Goal: Transaction & Acquisition: Book appointment/travel/reservation

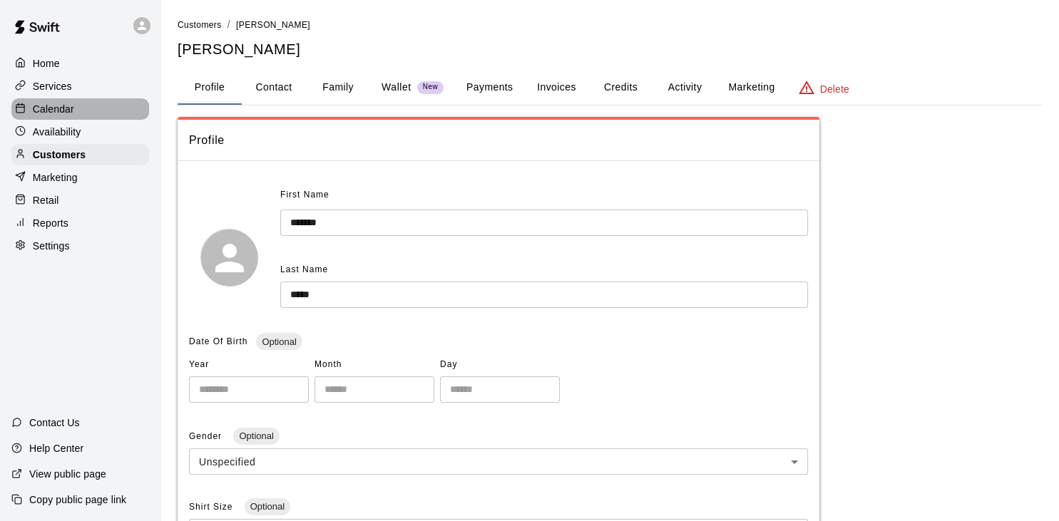
click at [61, 116] on p "Calendar" at bounding box center [53, 109] width 41 height 14
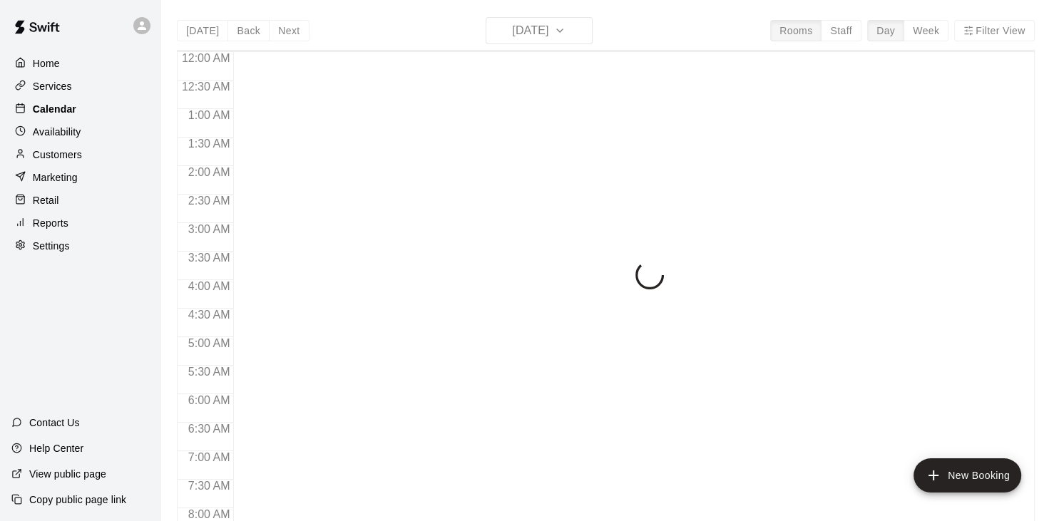
scroll to position [882, 0]
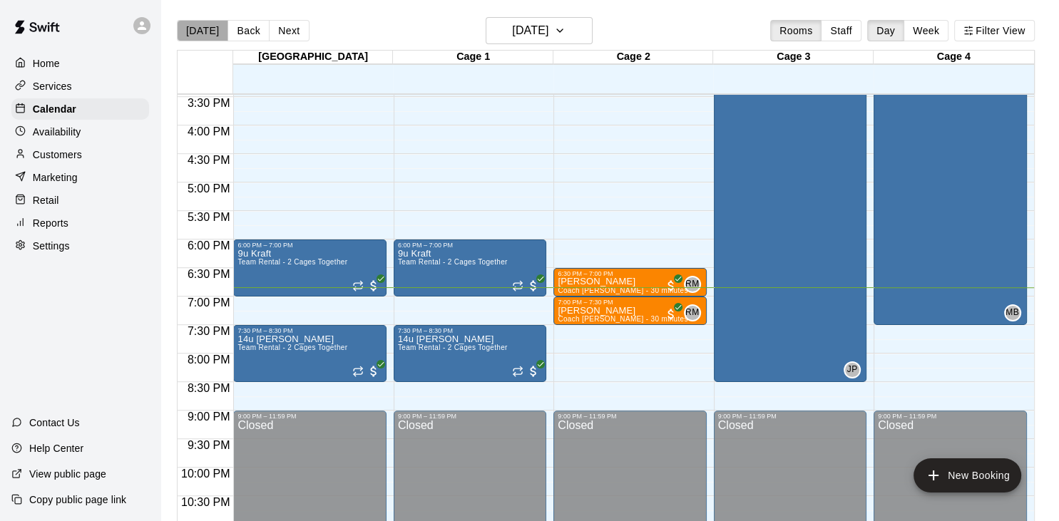
click at [208, 27] on button "[DATE]" at bounding box center [202, 30] width 51 height 21
click at [288, 29] on button "Next" at bounding box center [289, 30] width 40 height 21
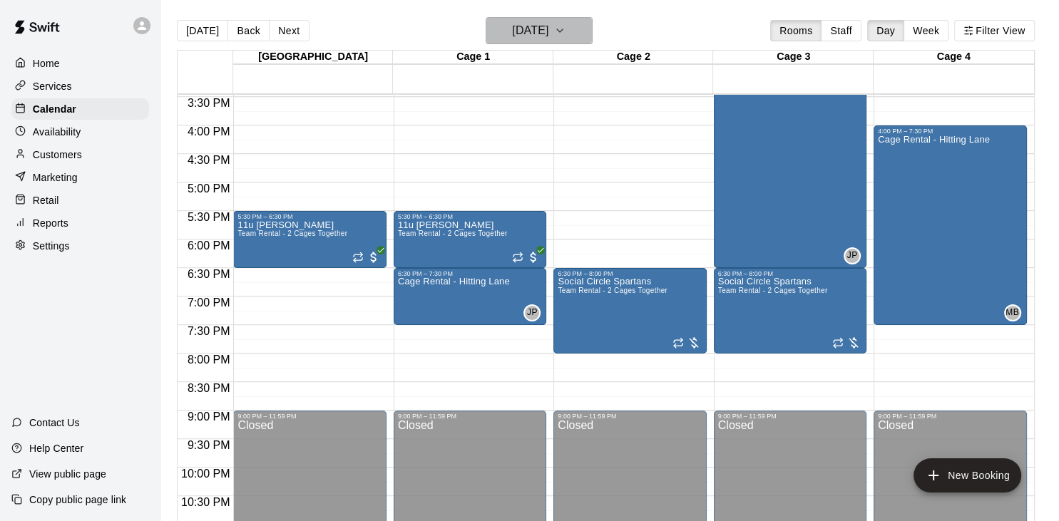
click at [566, 27] on icon "button" at bounding box center [559, 30] width 11 height 17
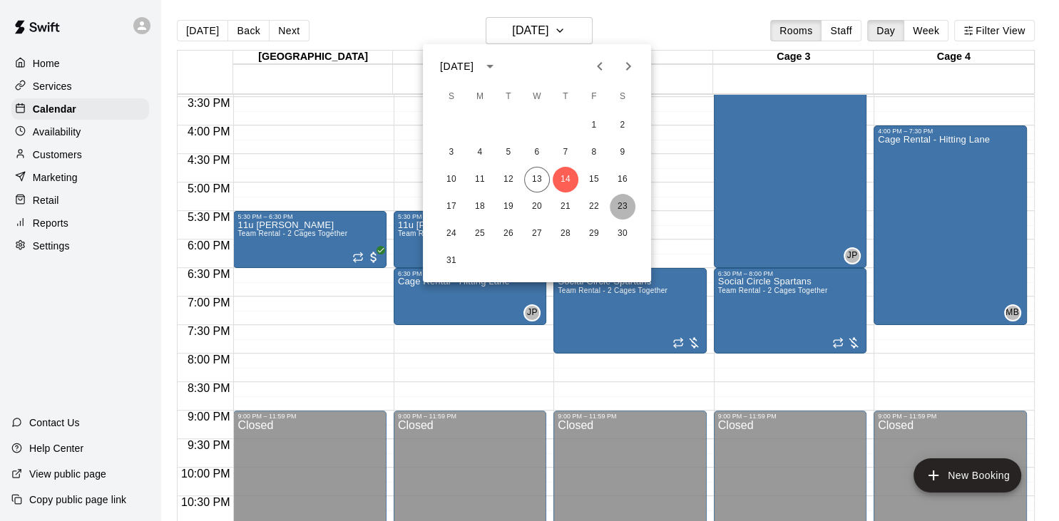
click at [620, 209] on button "23" at bounding box center [623, 207] width 26 height 26
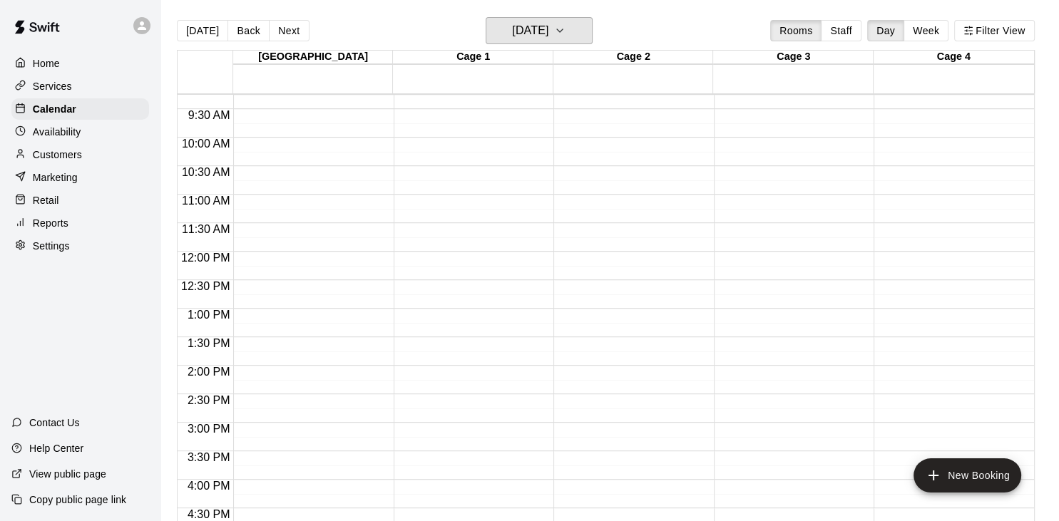
scroll to position [534, 0]
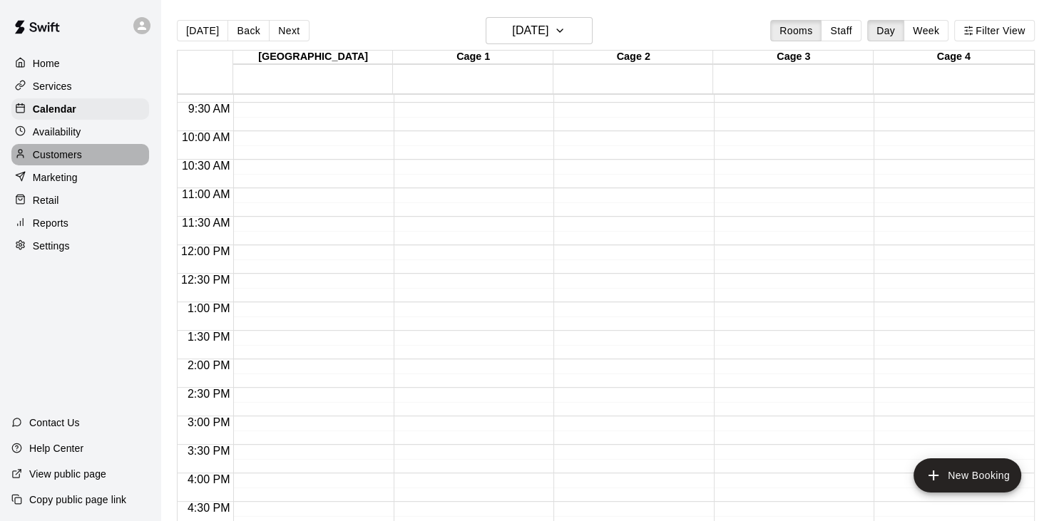
click at [56, 162] on p "Customers" at bounding box center [57, 155] width 49 height 14
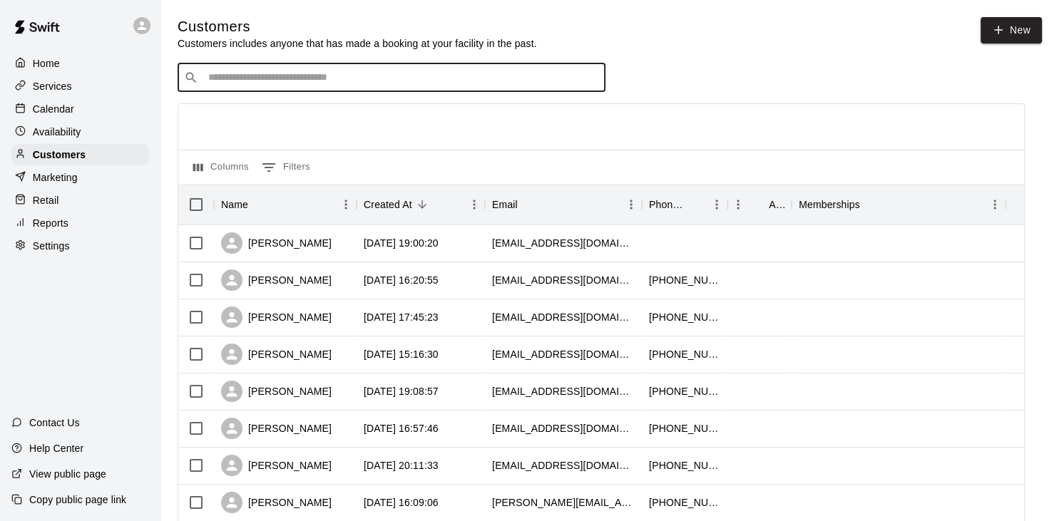
click at [387, 83] on input "Search customers by name or email" at bounding box center [401, 78] width 395 height 14
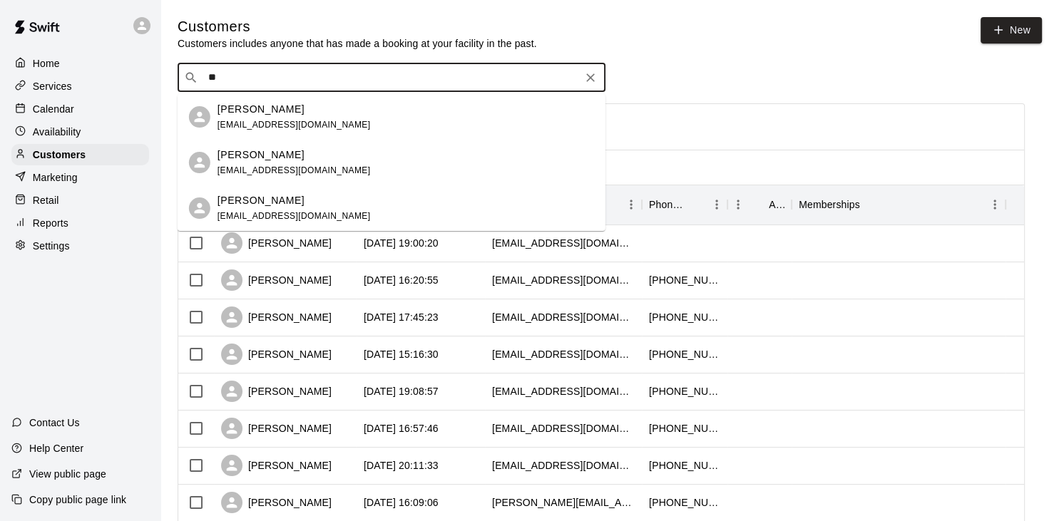
type input "*"
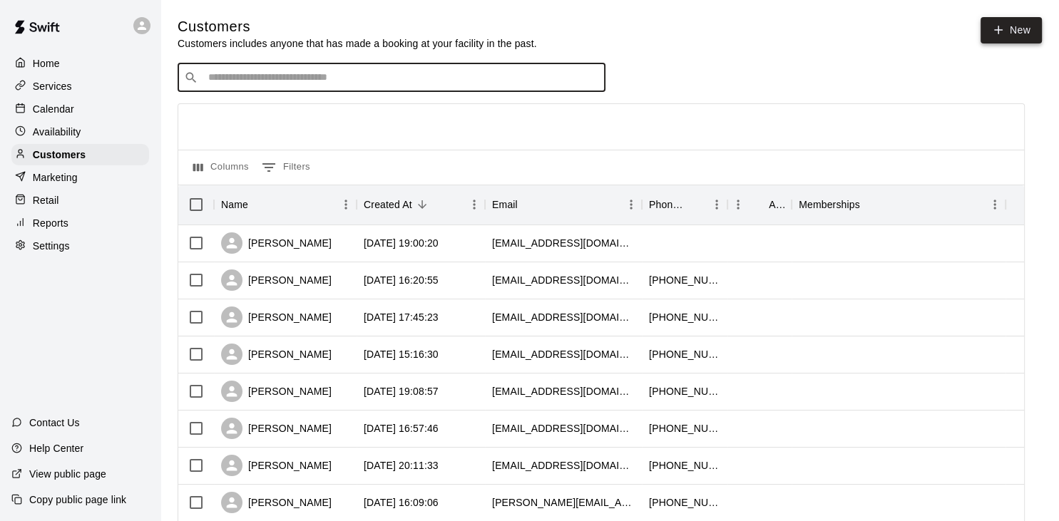
click at [995, 29] on icon at bounding box center [998, 30] width 13 height 13
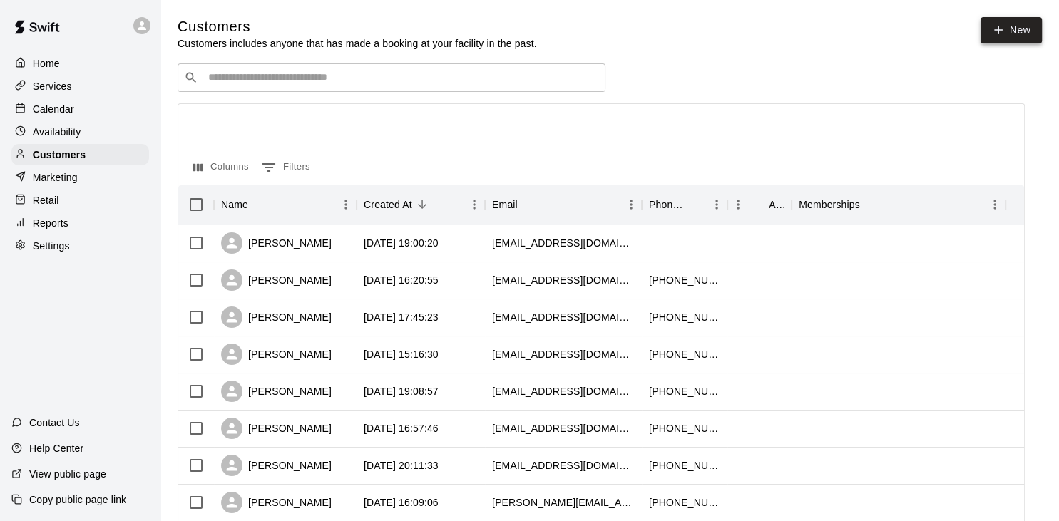
select select "**"
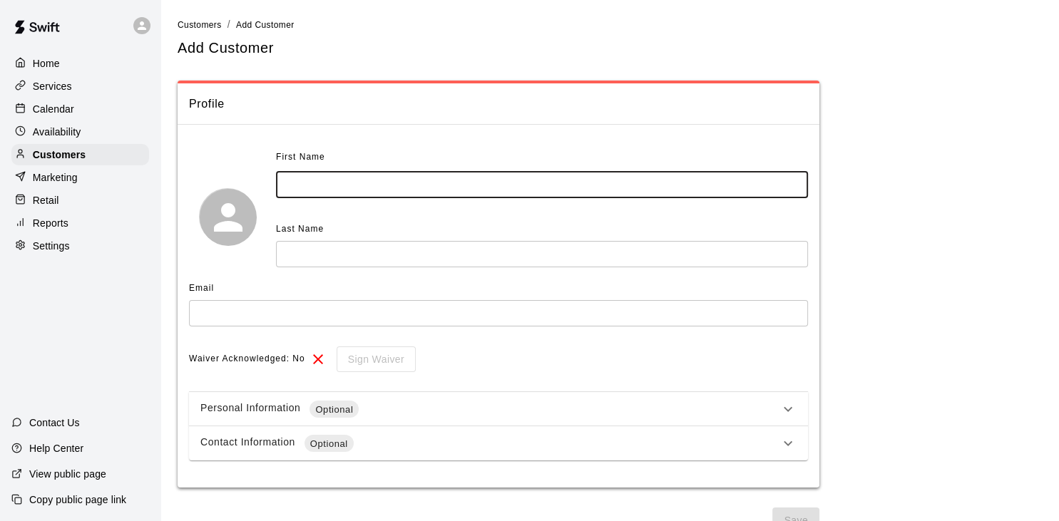
click at [576, 181] on input "text" at bounding box center [542, 185] width 532 height 26
type input "******"
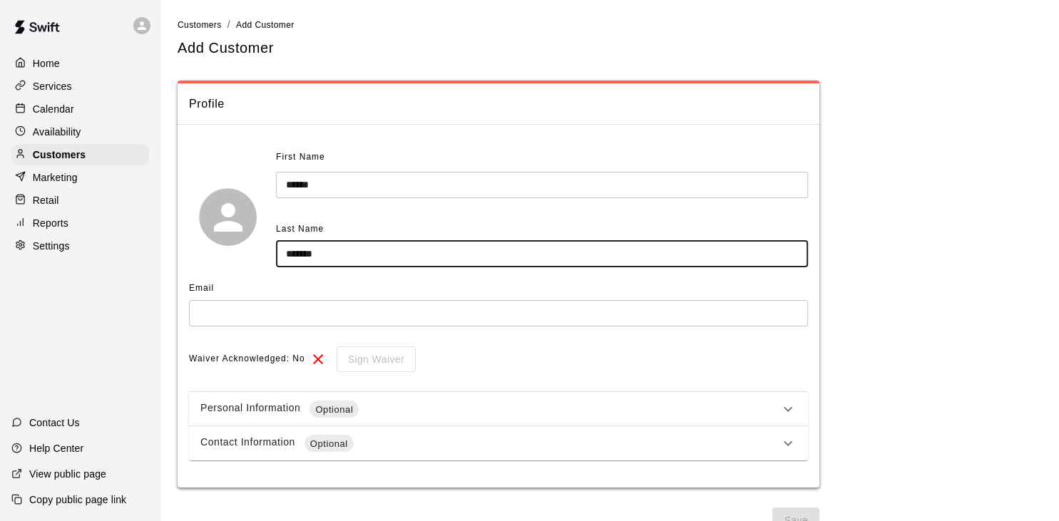
type input "*******"
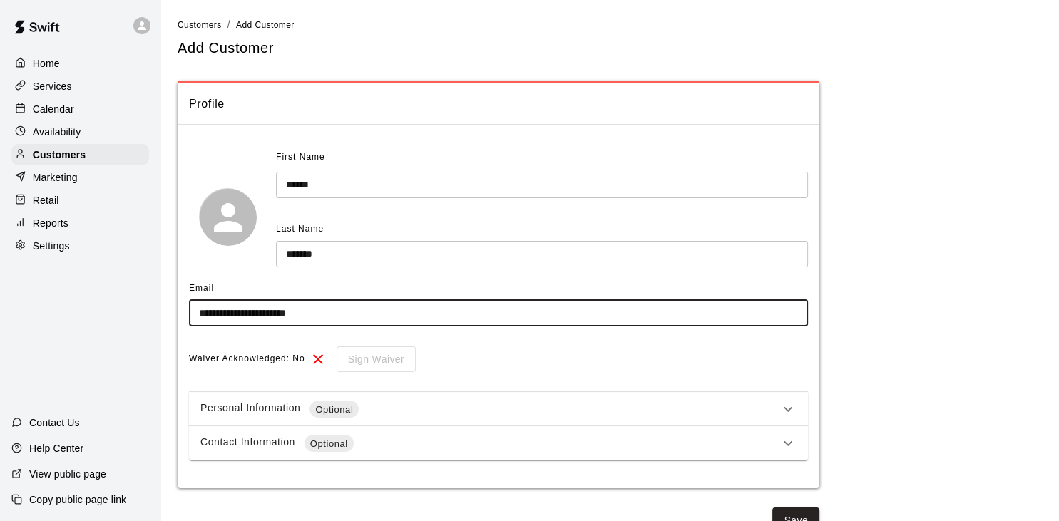
type input "**********"
click at [794, 444] on icon at bounding box center [788, 443] width 17 height 17
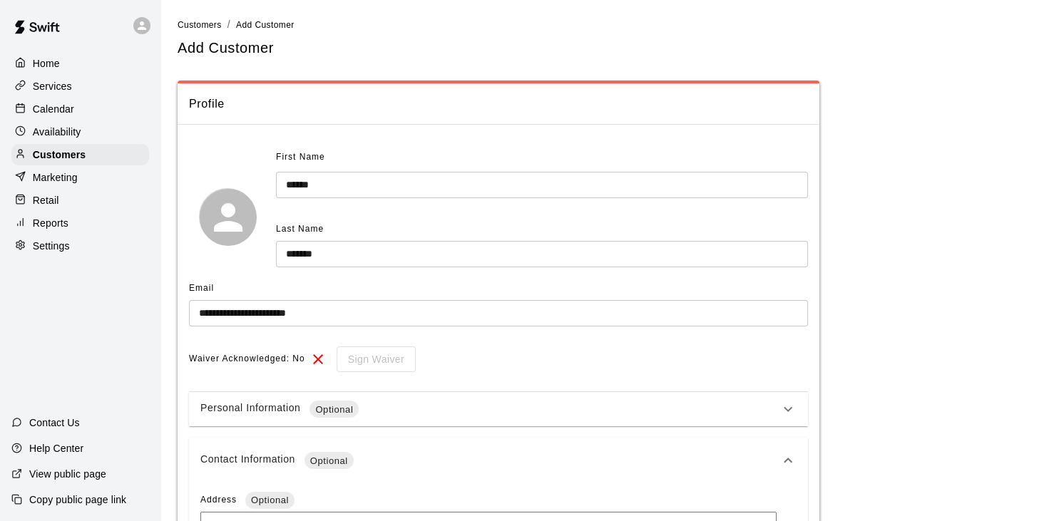
click at [911, 398] on p "**********" at bounding box center [610, 514] width 865 height 867
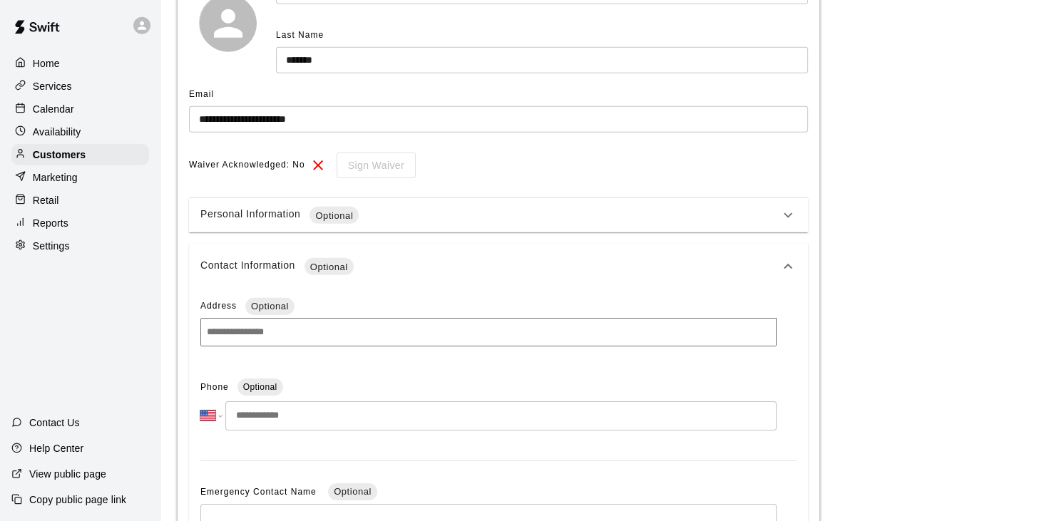
scroll to position [225, 0]
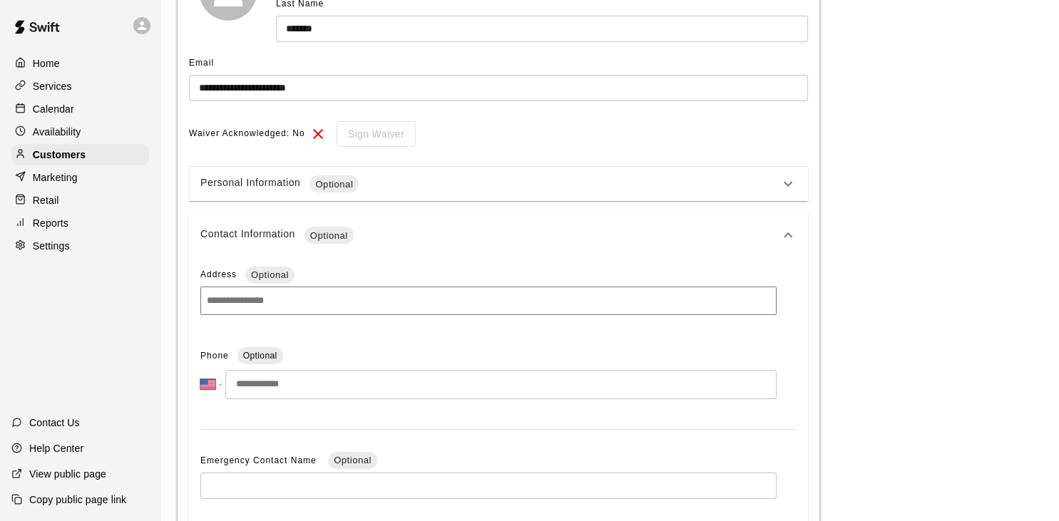
click at [444, 385] on input "tel" at bounding box center [500, 384] width 551 height 29
type input "**********"
click at [890, 370] on p "**********" at bounding box center [610, 288] width 865 height 867
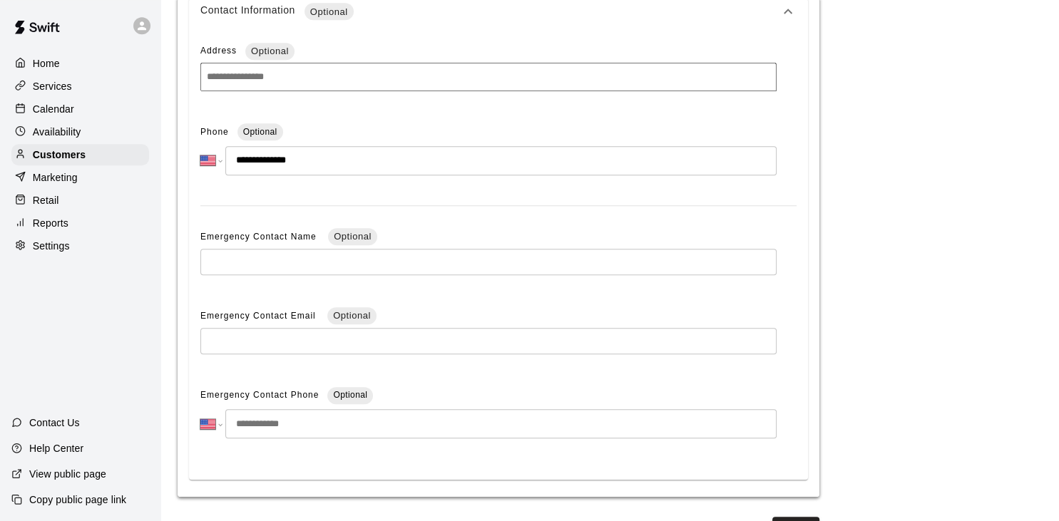
scroll to position [484, 0]
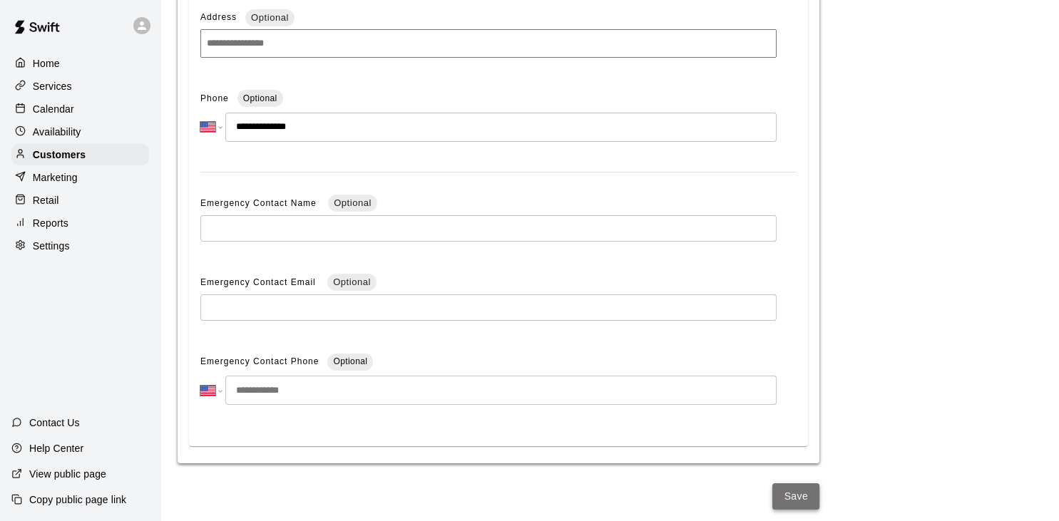
click at [801, 491] on button "Save" at bounding box center [796, 497] width 47 height 26
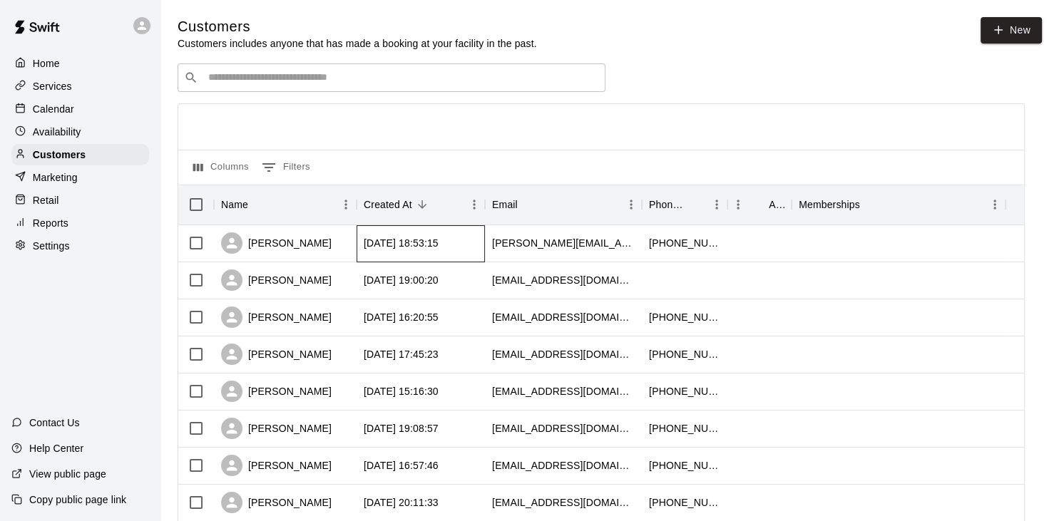
click at [461, 240] on div "[DATE] 18:53:15" at bounding box center [421, 243] width 128 height 37
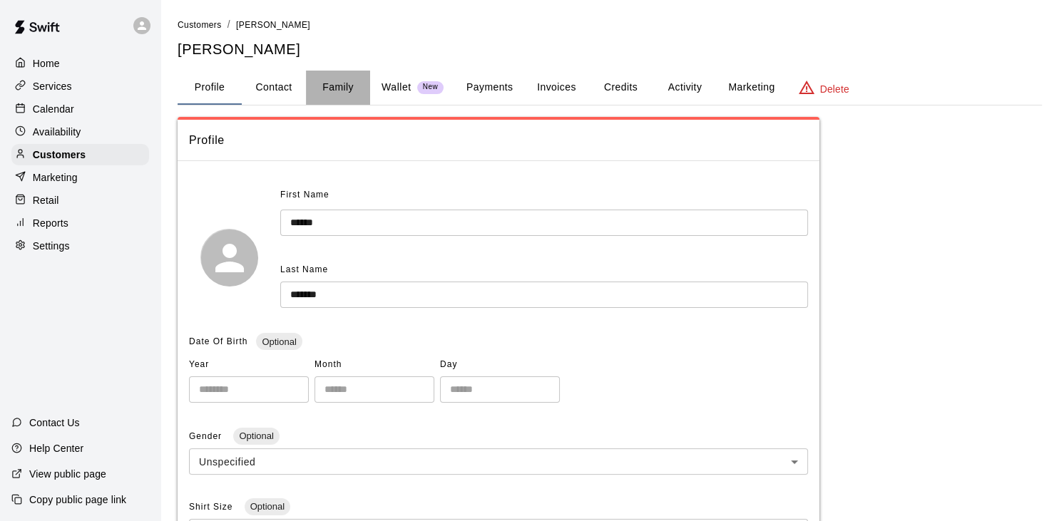
click at [351, 88] on button "Family" at bounding box center [338, 88] width 64 height 34
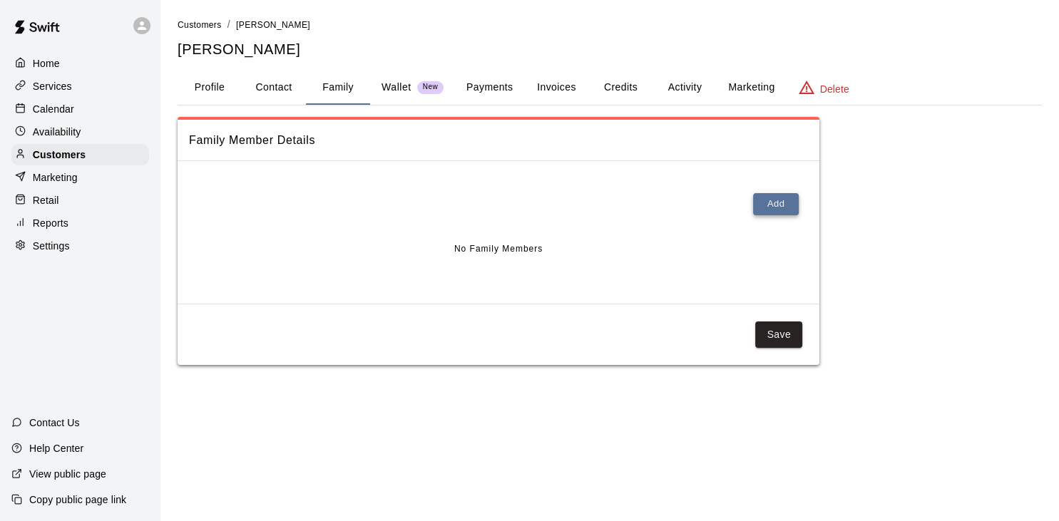
click at [773, 204] on button "Add" at bounding box center [776, 204] width 46 height 22
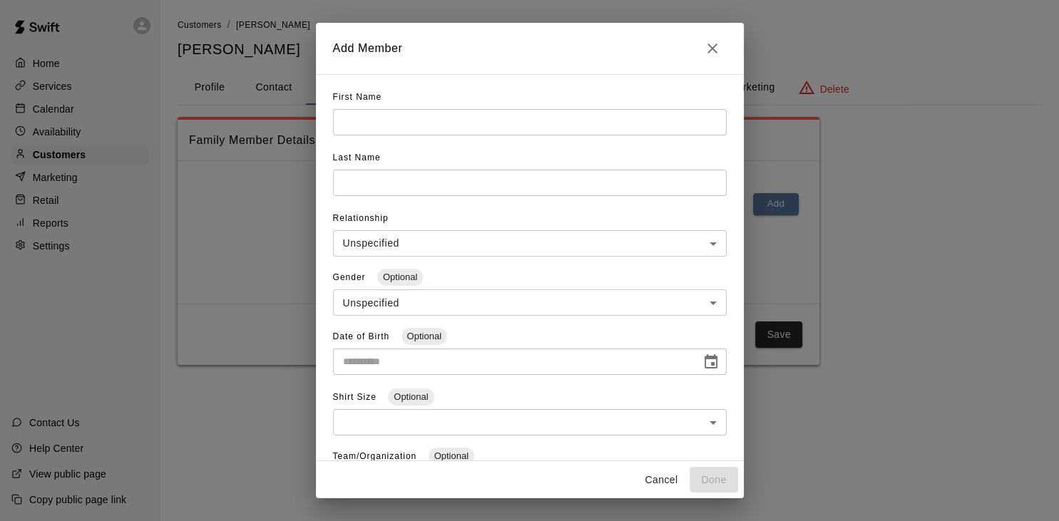
click at [361, 120] on input "text" at bounding box center [530, 122] width 394 height 26
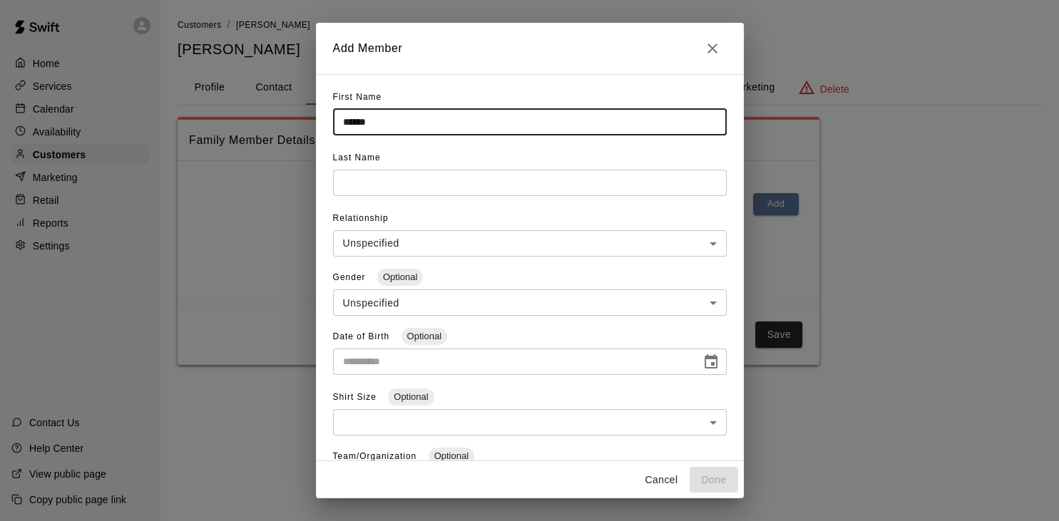
type input "******"
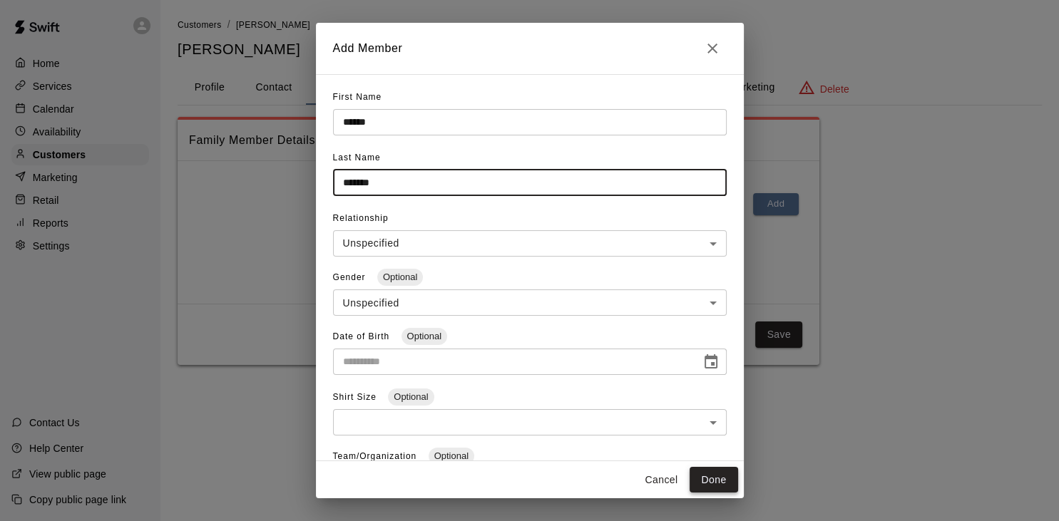
type input "*******"
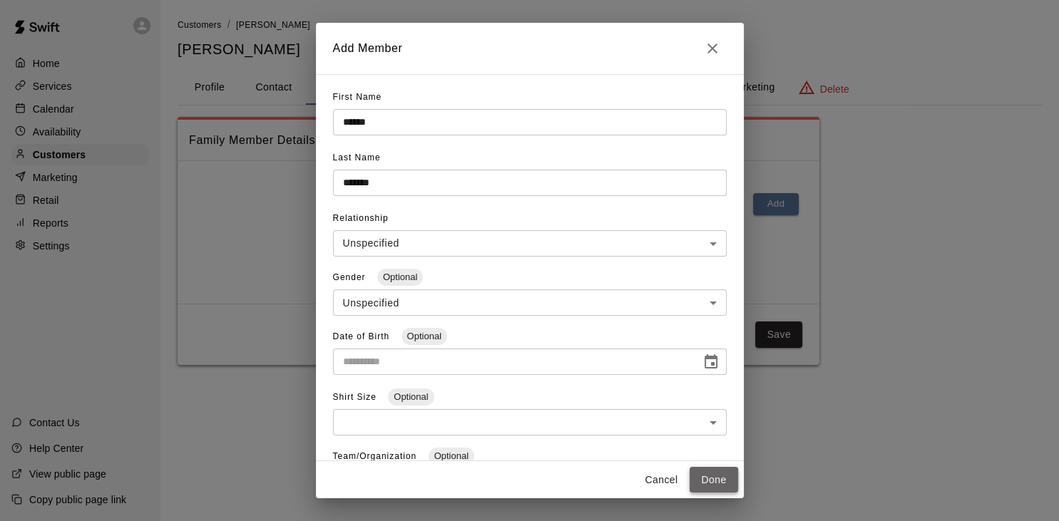
click at [711, 480] on button "Done" at bounding box center [714, 480] width 48 height 26
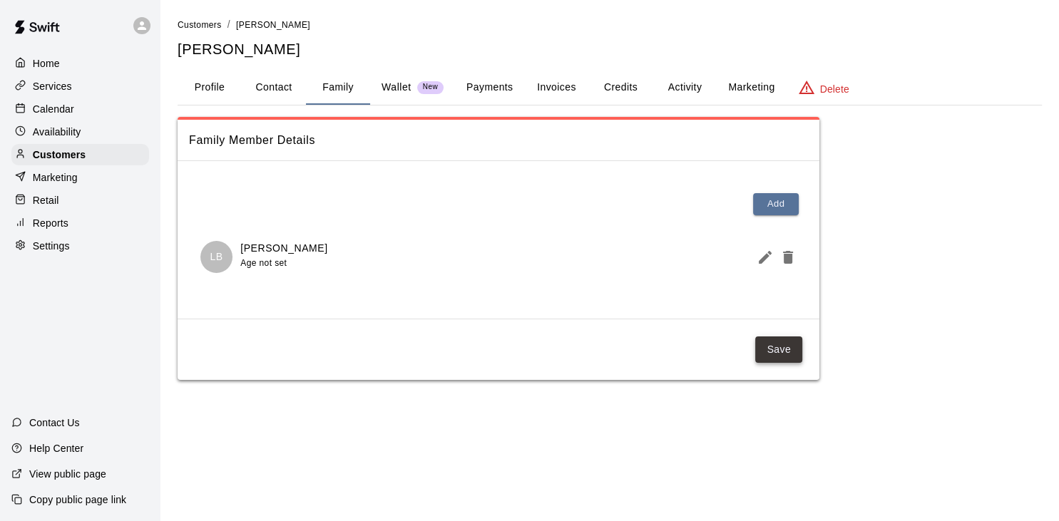
click at [775, 346] on button "Save" at bounding box center [778, 350] width 47 height 26
click at [495, 87] on button "Payments" at bounding box center [489, 88] width 69 height 34
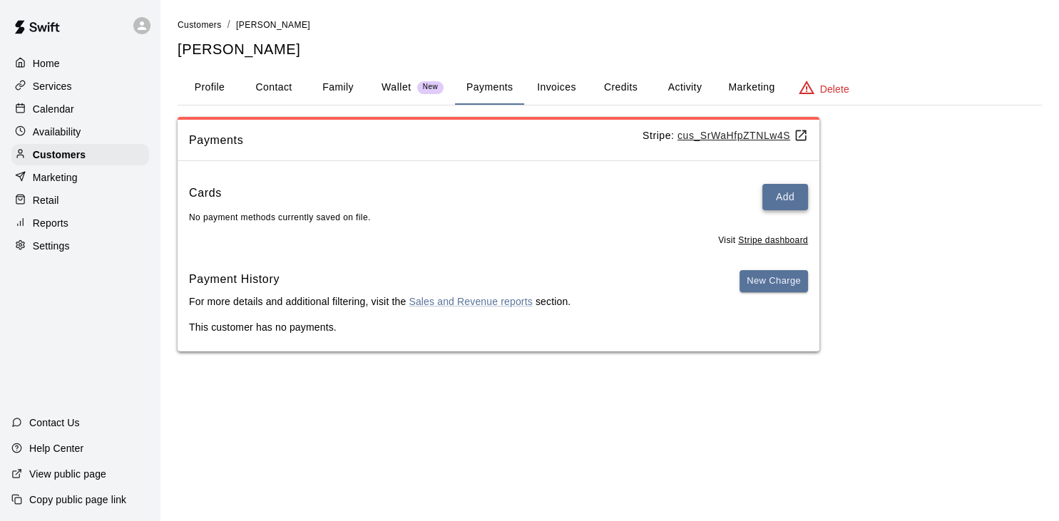
click at [780, 198] on button "Add" at bounding box center [786, 197] width 46 height 26
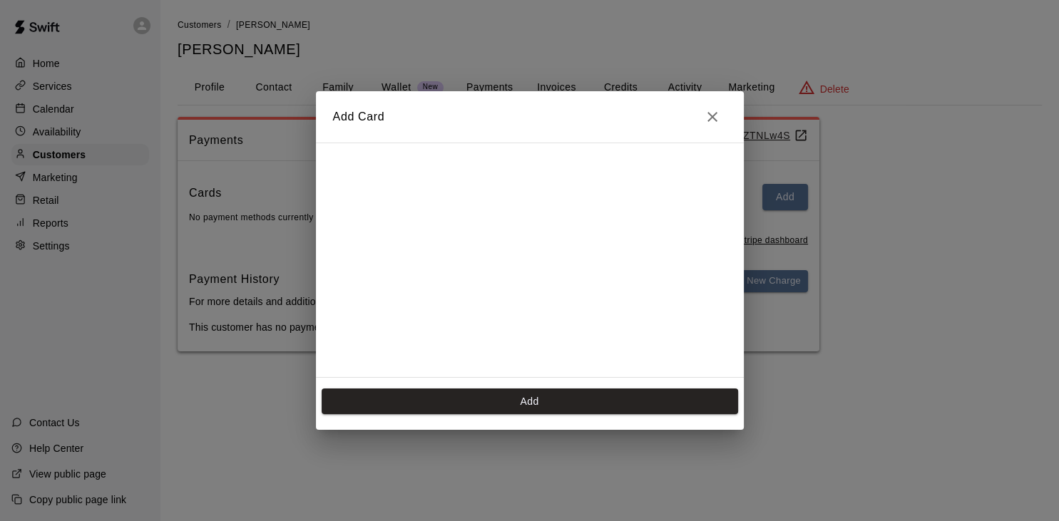
scroll to position [199, 0]
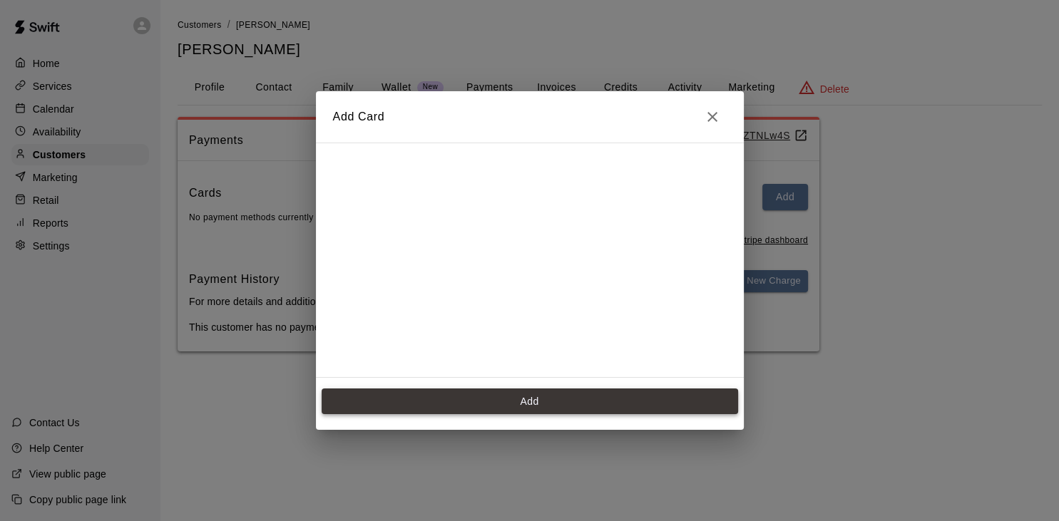
click at [511, 407] on button "Add" at bounding box center [530, 402] width 417 height 26
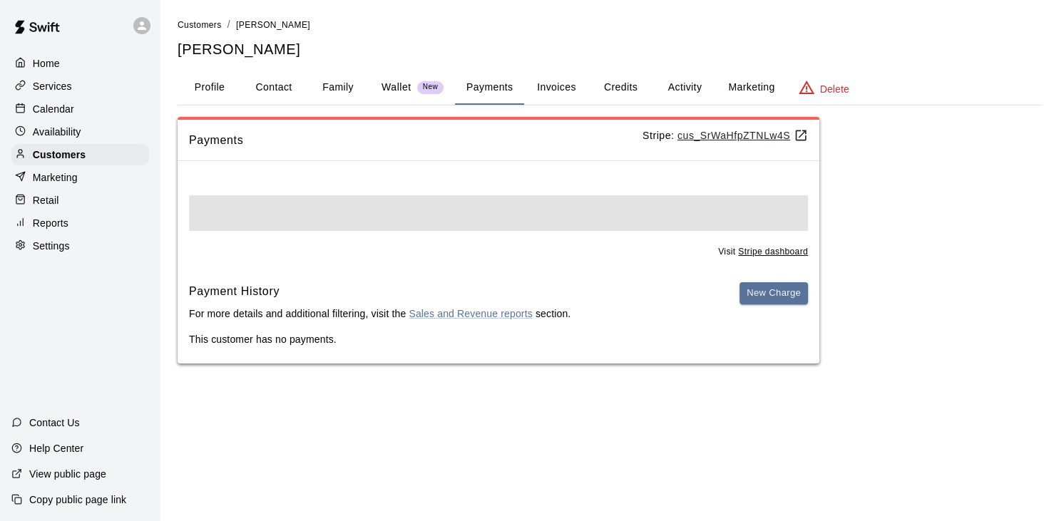
scroll to position [0, 0]
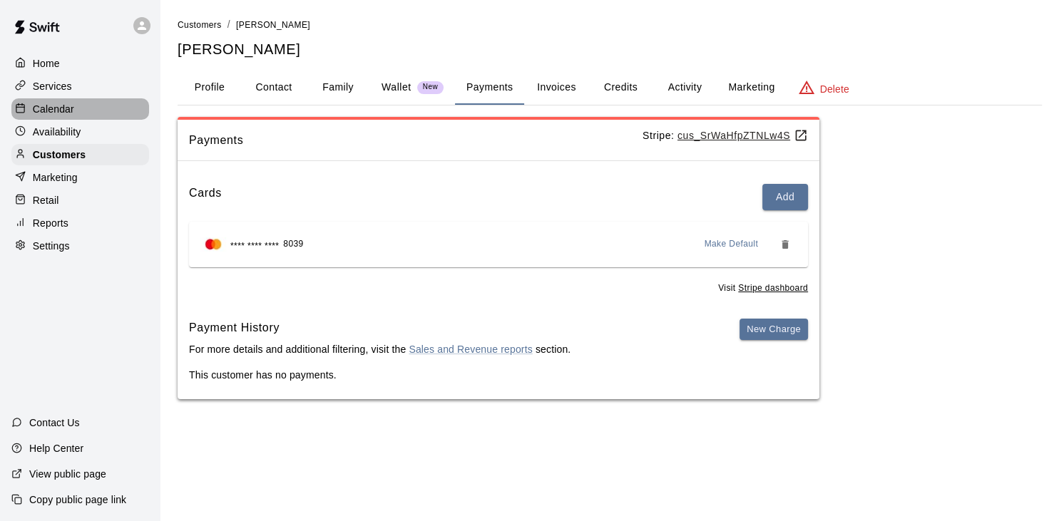
click at [80, 108] on div "Calendar" at bounding box center [80, 108] width 138 height 21
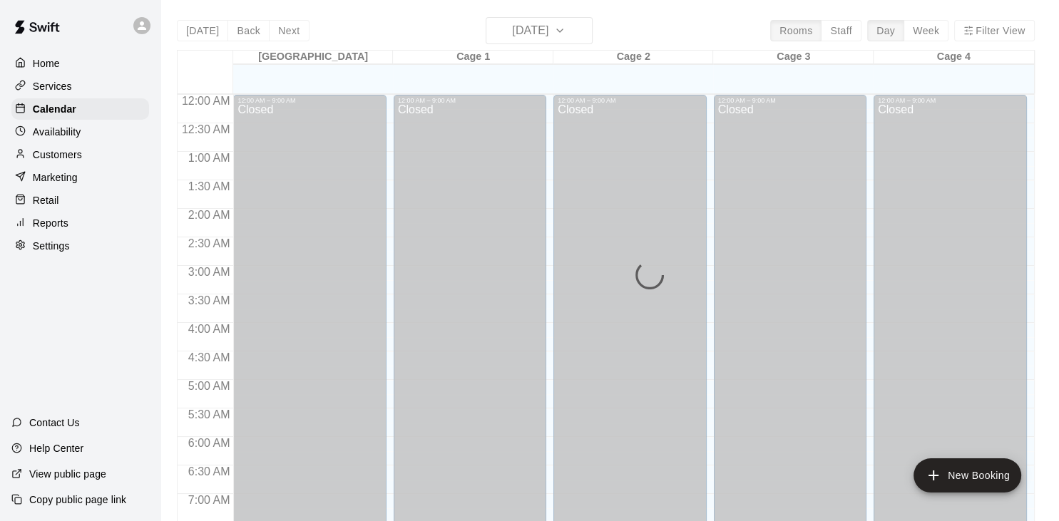
scroll to position [882, 0]
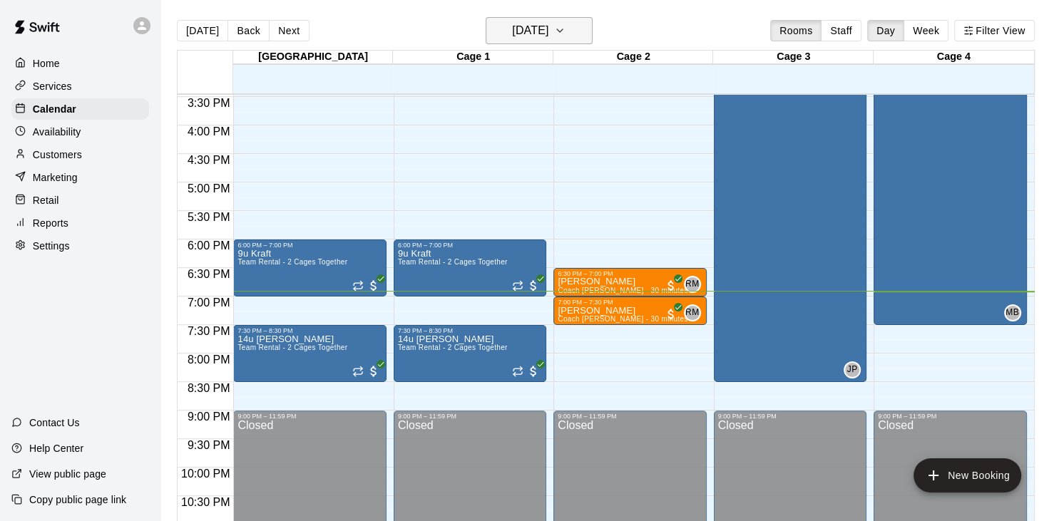
click at [566, 30] on icon "button" at bounding box center [559, 30] width 11 height 17
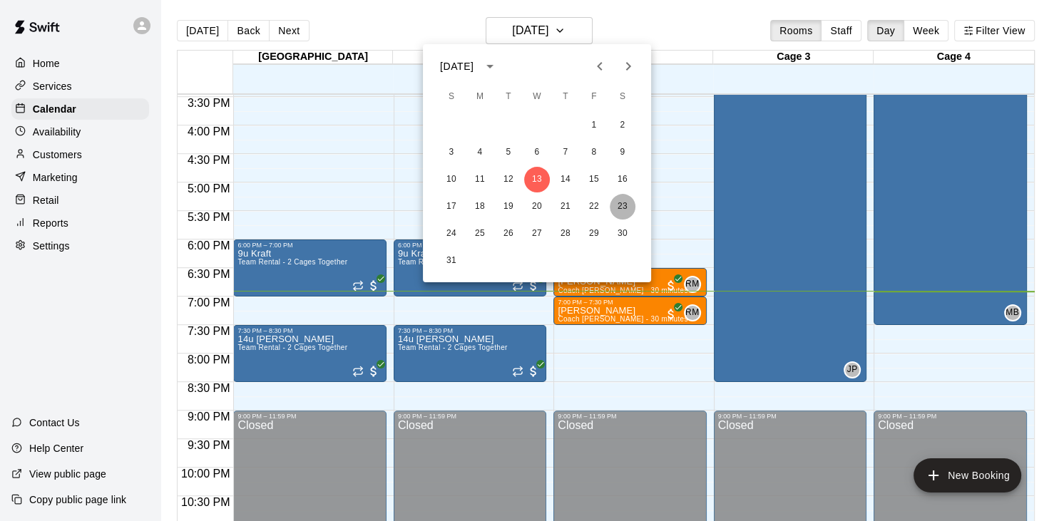
click at [624, 204] on button "23" at bounding box center [623, 207] width 26 height 26
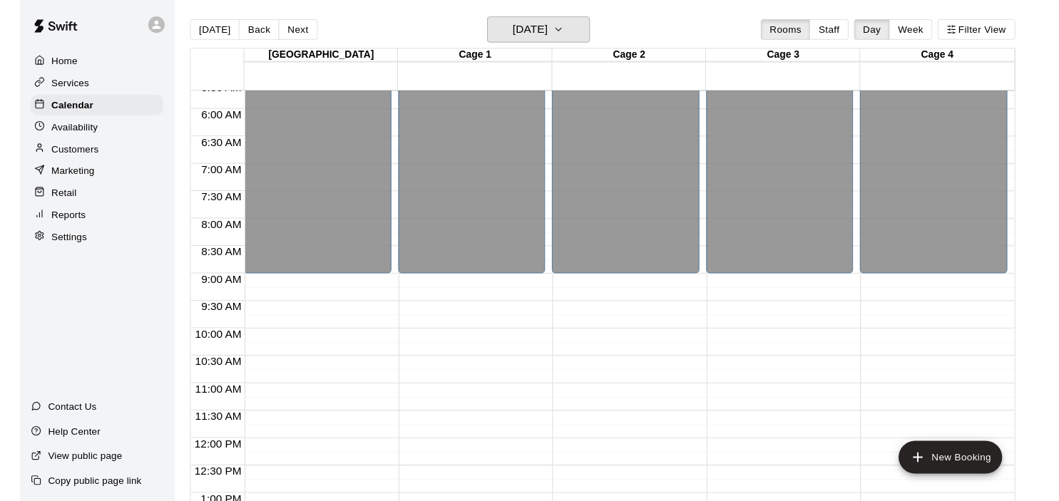
scroll to position [329, 0]
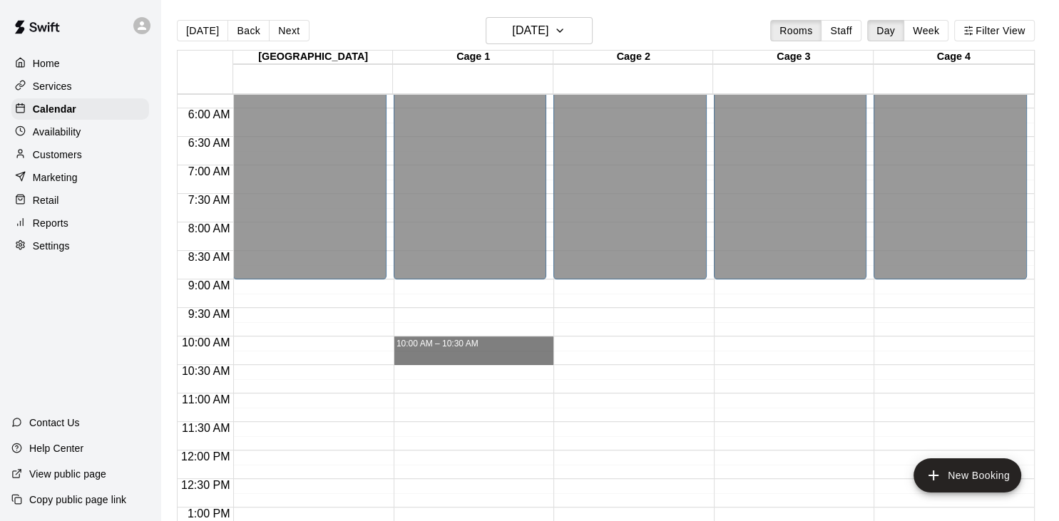
drag, startPoint x: 447, startPoint y: 338, endPoint x: 445, endPoint y: 358, distance: 20.0
click at [445, 359] on div "12:00 AM – 9:00 AM Closed 9:00 PM – 11:59 PM Closed 10:00 AM – 10:30 AM" at bounding box center [474, 451] width 160 height 1370
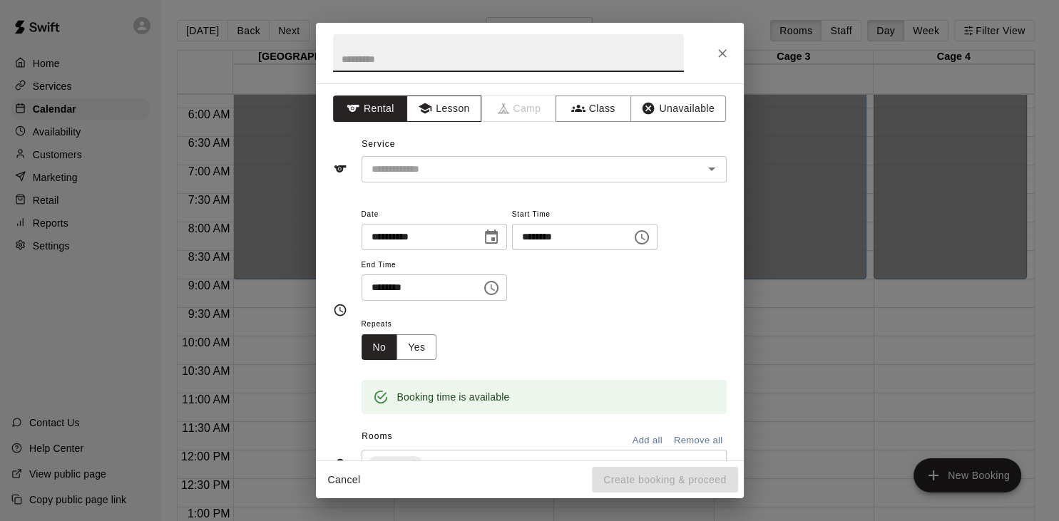
click at [446, 112] on button "Lesson" at bounding box center [444, 109] width 75 height 26
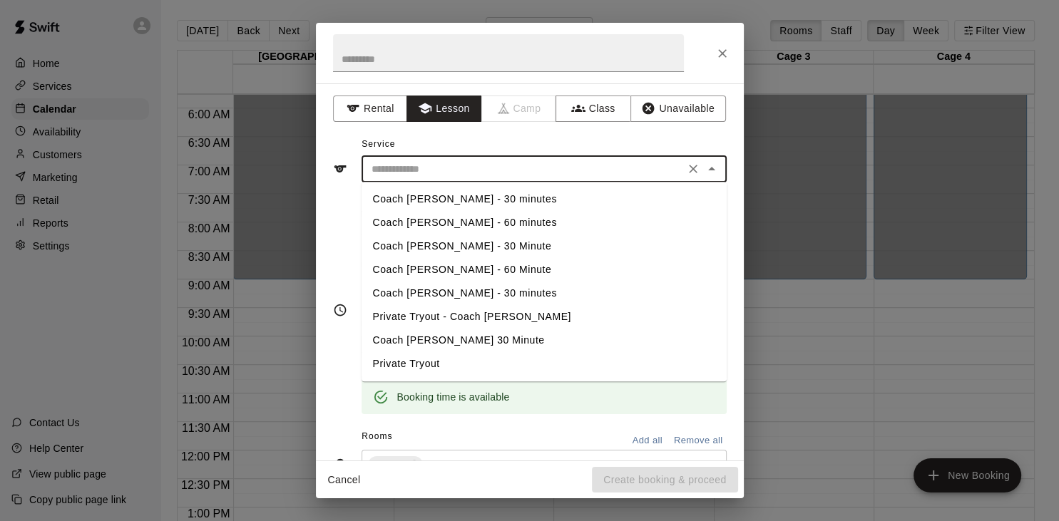
click at [489, 173] on input "text" at bounding box center [523, 170] width 315 height 18
click at [452, 293] on li "Coach [PERSON_NAME] - 30 minutes" at bounding box center [544, 294] width 365 height 24
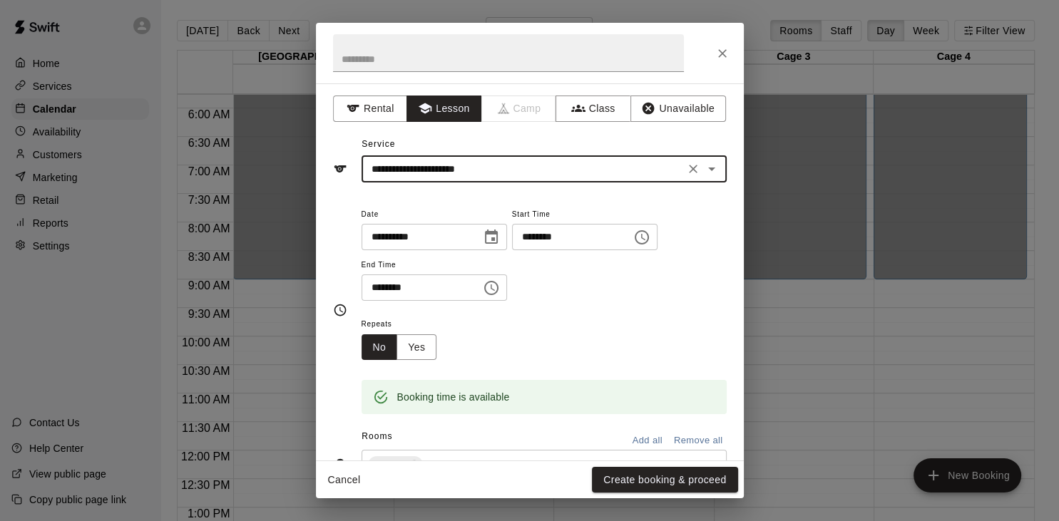
type input "**********"
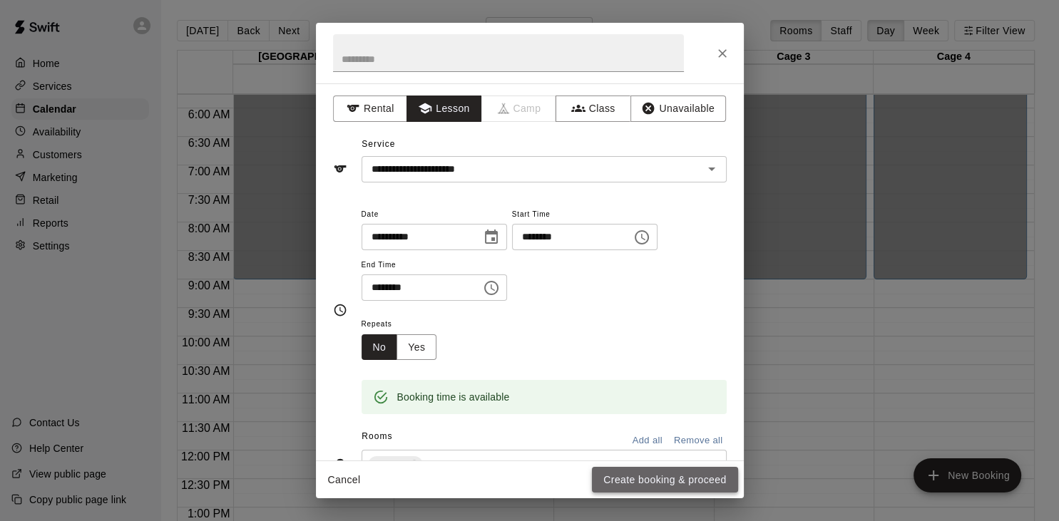
click at [648, 481] on button "Create booking & proceed" at bounding box center [665, 480] width 146 height 26
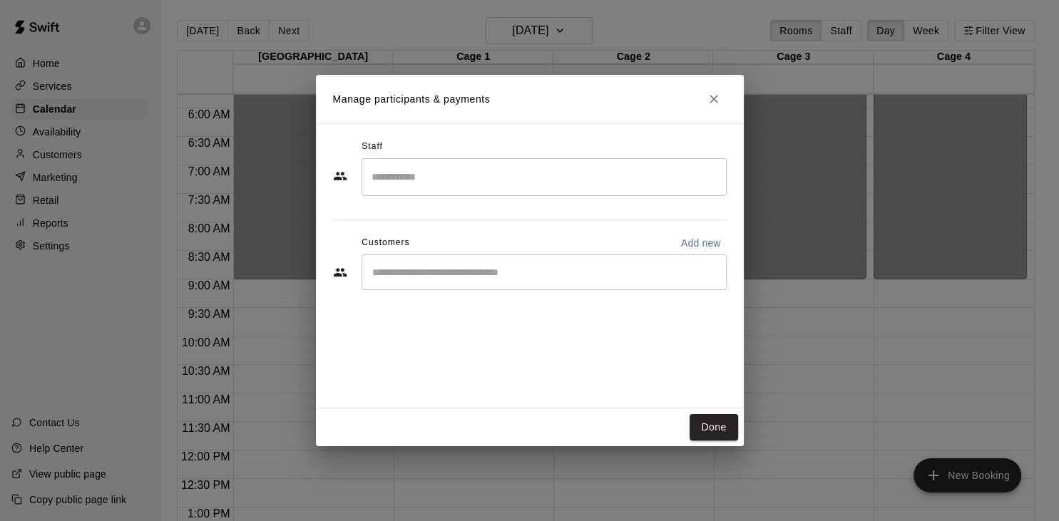
click at [529, 181] on input "Search staff" at bounding box center [544, 177] width 352 height 25
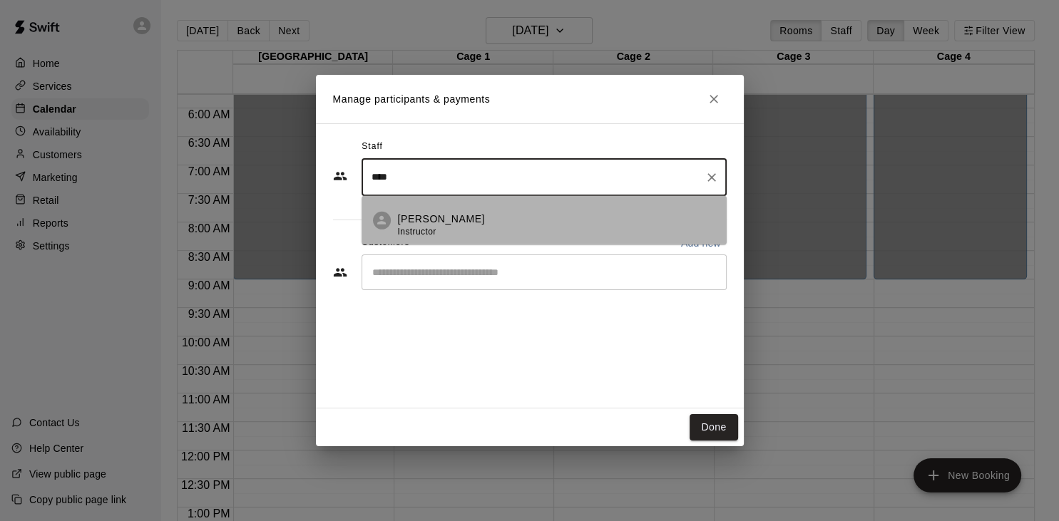
click at [462, 220] on p "[PERSON_NAME]" at bounding box center [441, 218] width 87 height 15
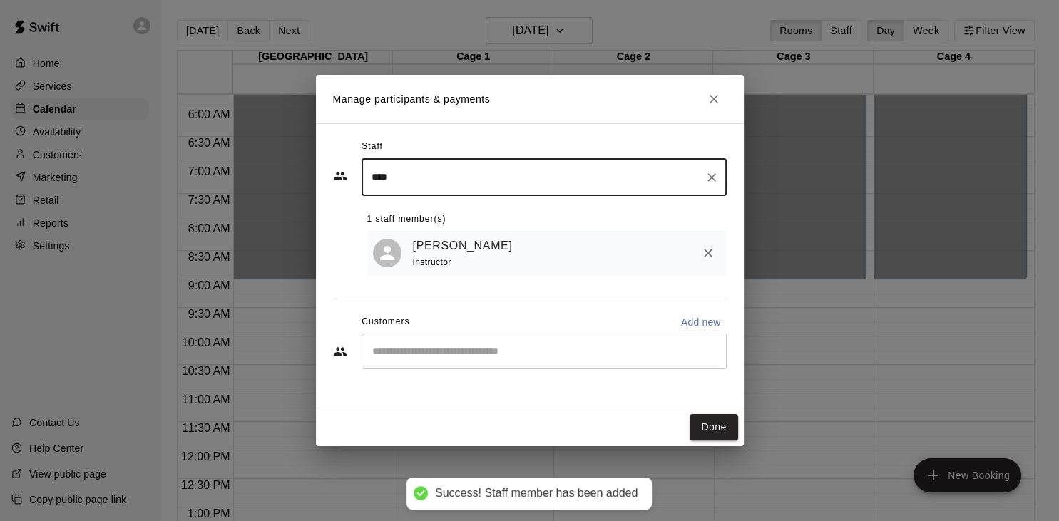
type input "****"
click at [444, 353] on input "Start typing to search customers..." at bounding box center [544, 352] width 352 height 14
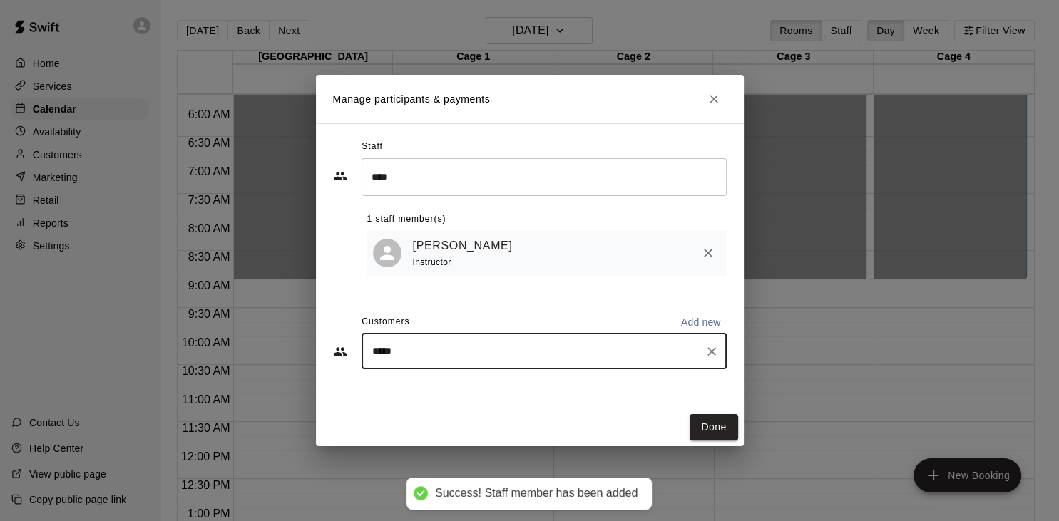
type input "******"
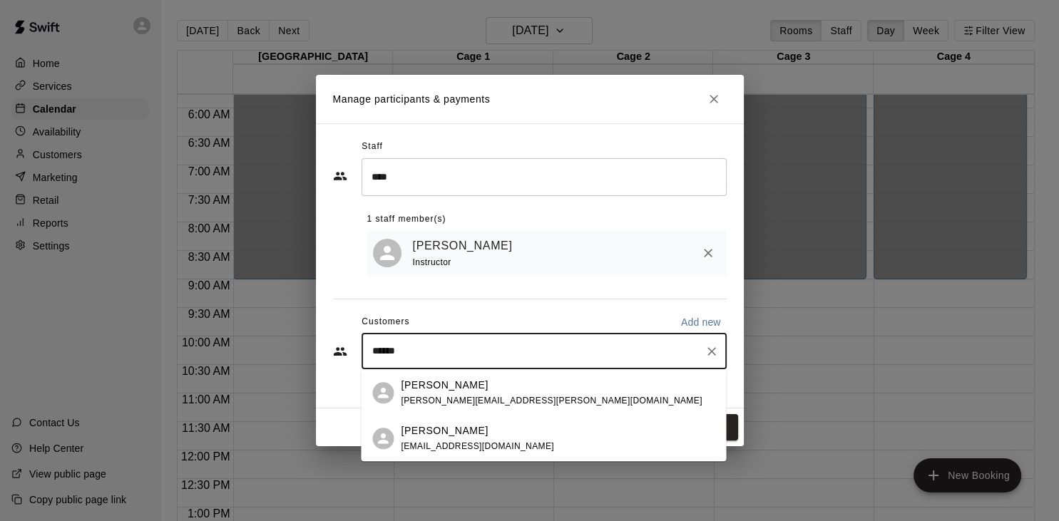
click at [444, 386] on p "[PERSON_NAME]" at bounding box center [444, 385] width 87 height 15
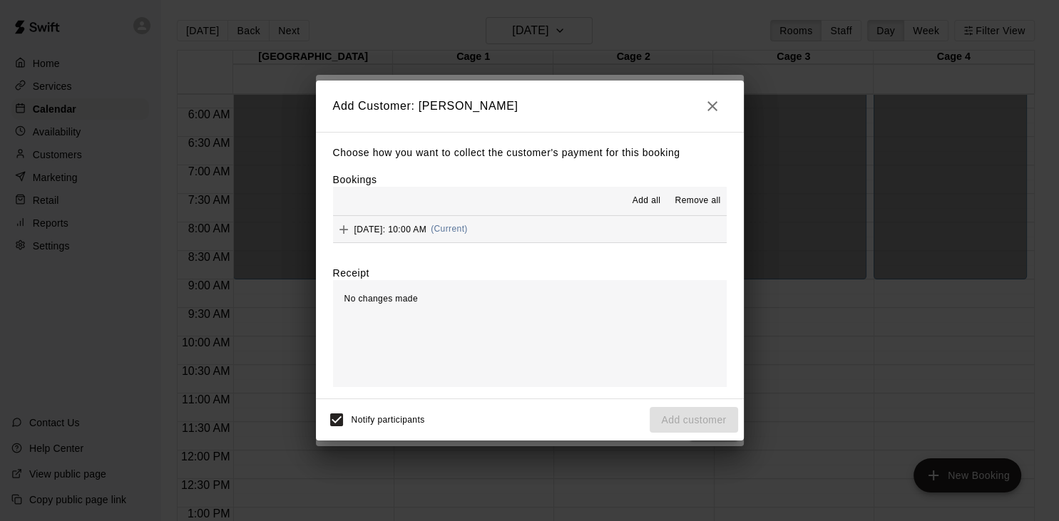
click at [381, 234] on span "[DATE]: 10:00 AM" at bounding box center [391, 229] width 73 height 10
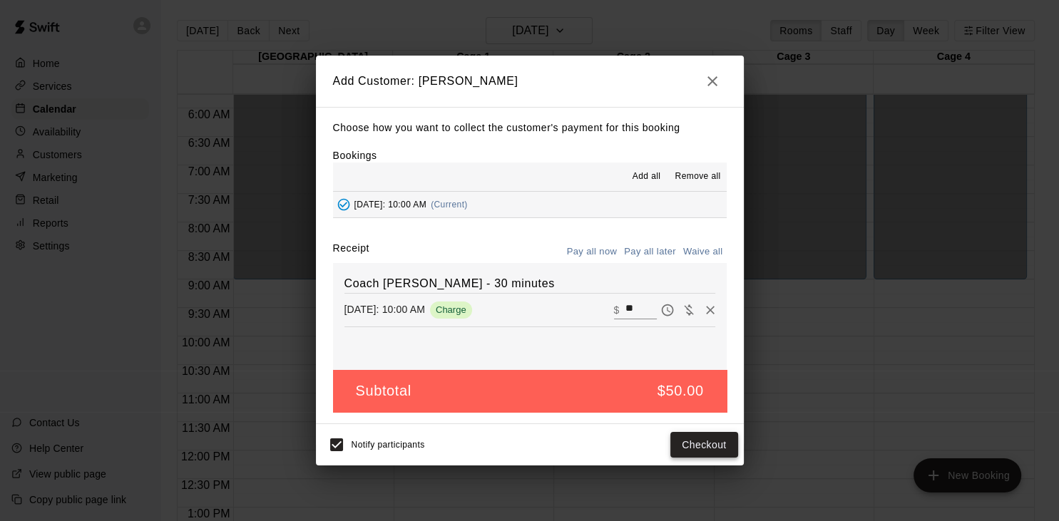
click at [689, 440] on button "Checkout" at bounding box center [704, 445] width 67 height 26
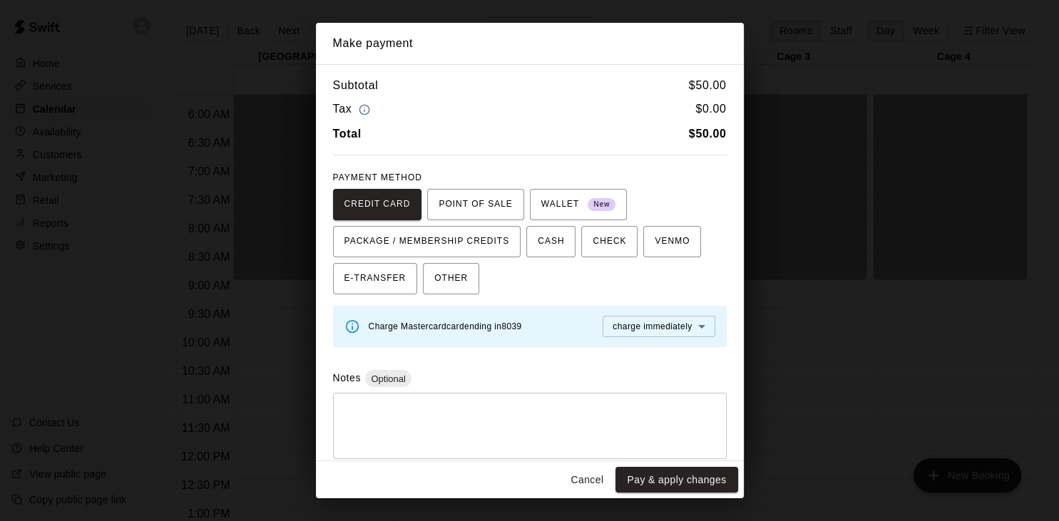
click at [673, 324] on body "Home Services Calendar Availability Customers Marketing Retail Reports Settings…" at bounding box center [529, 272] width 1059 height 544
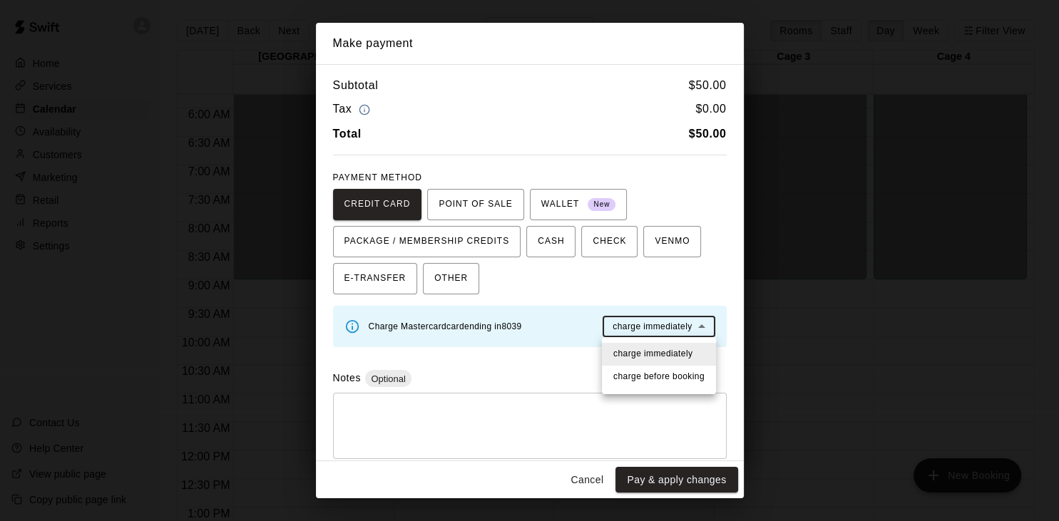
click at [657, 378] on span "charge before booking" at bounding box center [658, 377] width 91 height 14
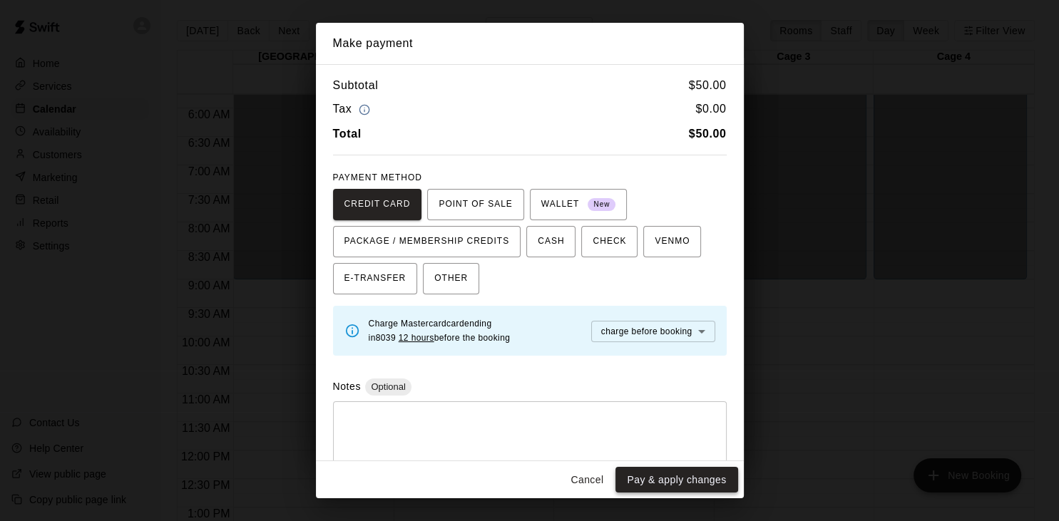
click at [666, 483] on button "Pay & apply changes" at bounding box center [677, 480] width 122 height 26
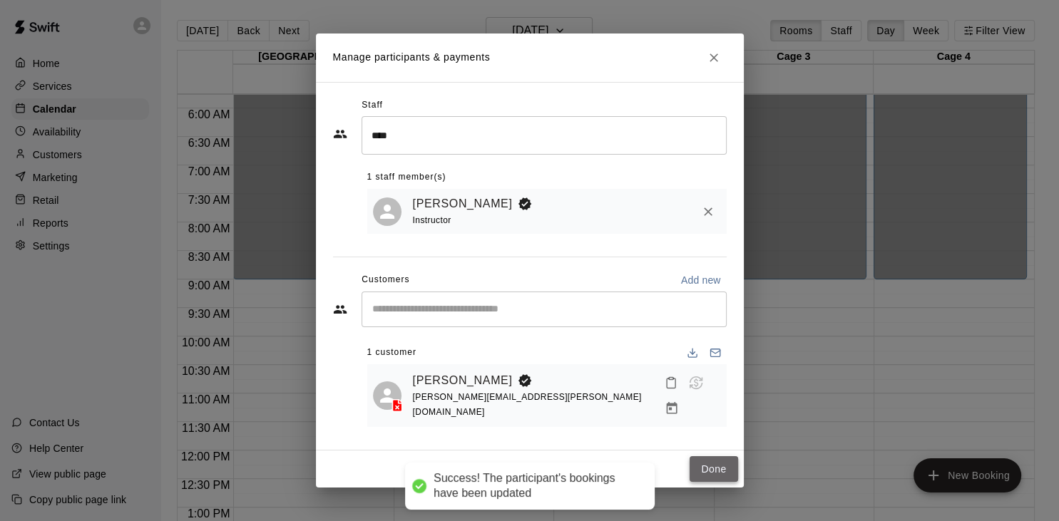
click at [726, 468] on button "Done" at bounding box center [714, 470] width 48 height 26
